Goal: Task Accomplishment & Management: Use online tool/utility

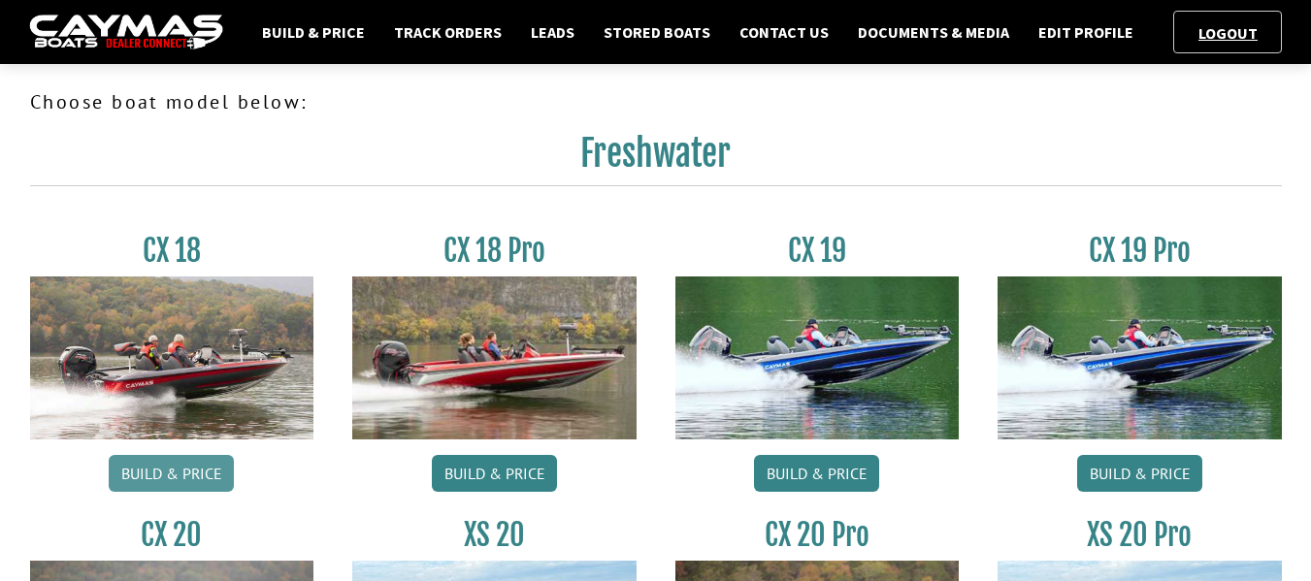
click at [159, 462] on link "Build & Price" at bounding box center [171, 473] width 125 height 37
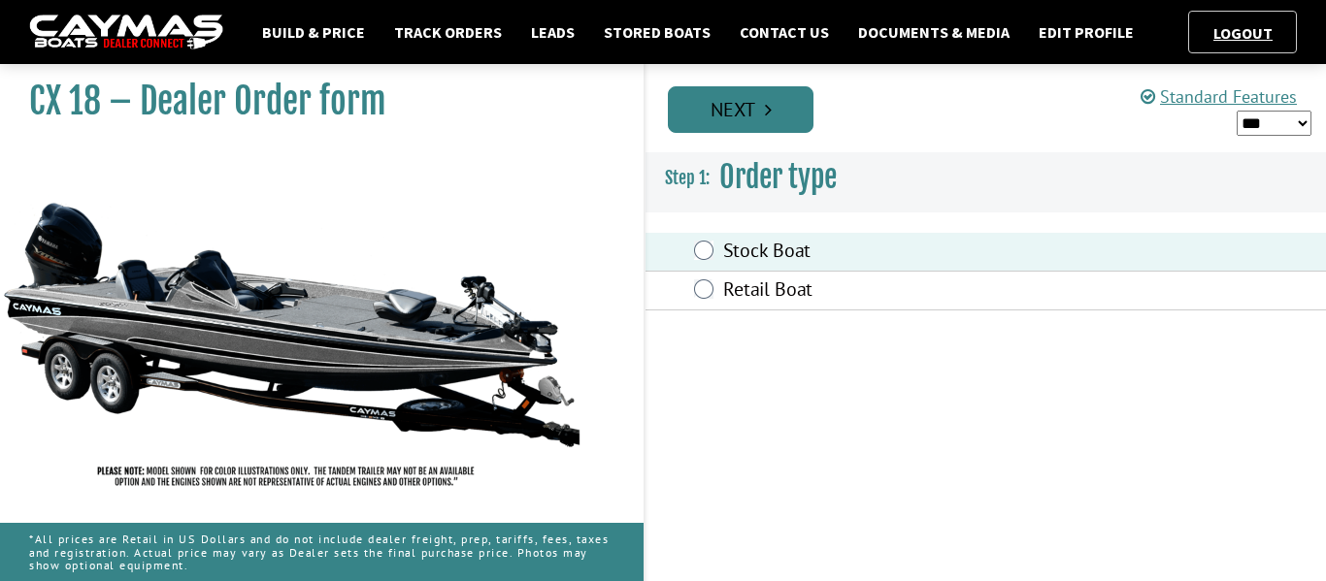
click at [720, 111] on link "Next" at bounding box center [741, 109] width 146 height 47
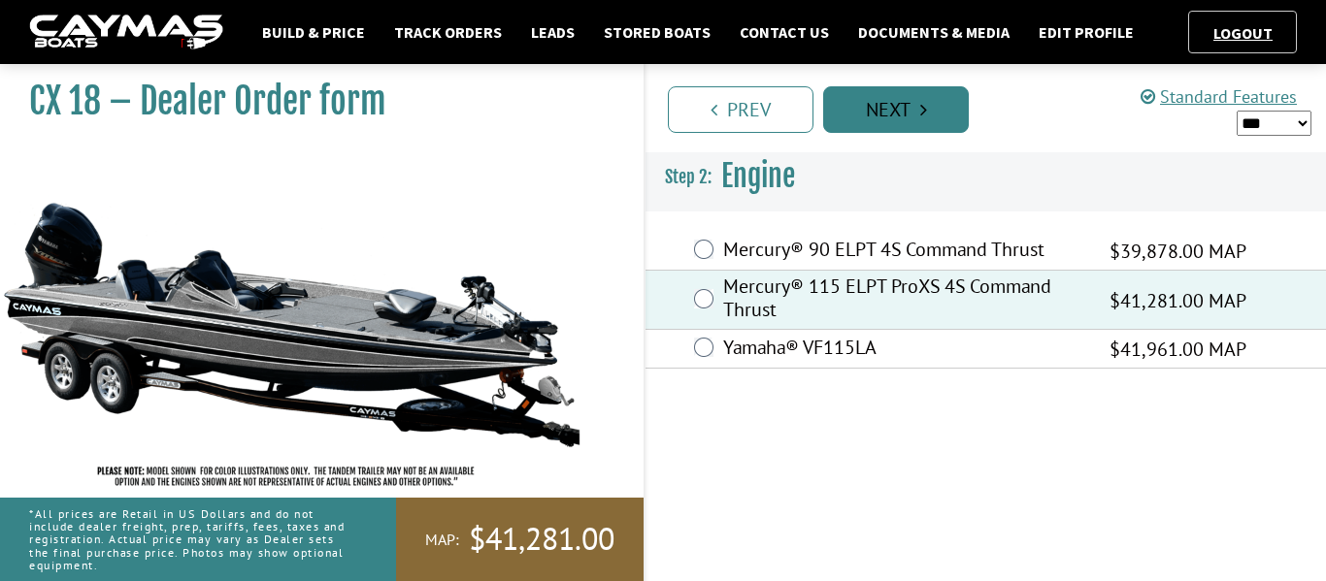
click at [881, 103] on link "Next" at bounding box center [896, 109] width 146 height 47
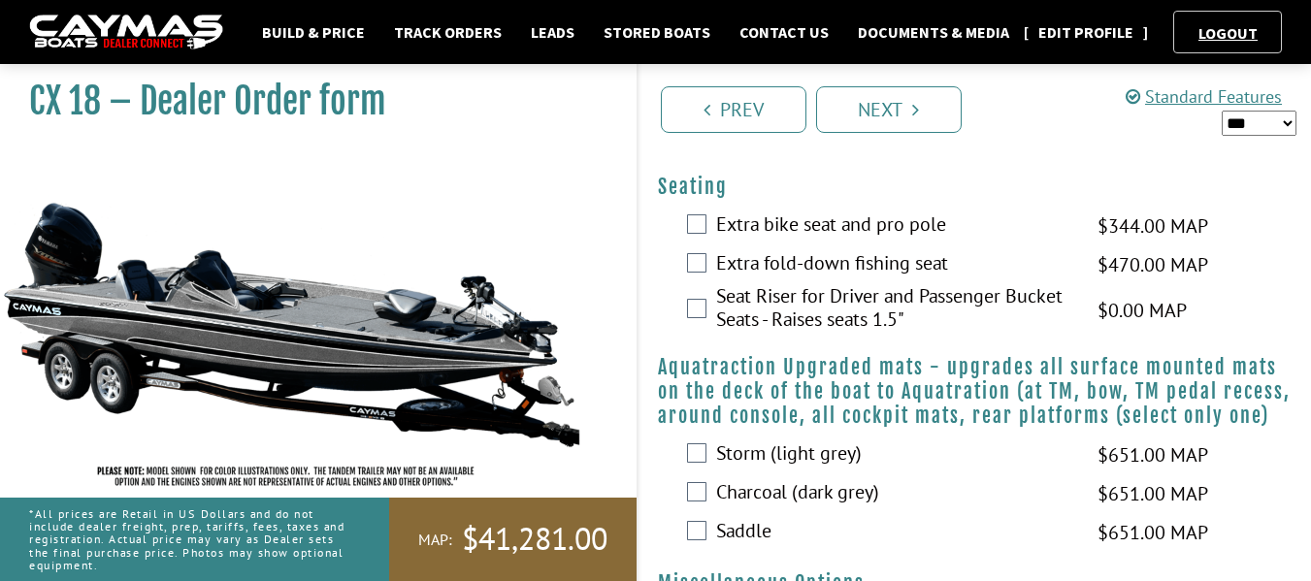
scroll to position [342, 0]
